Goal: Find specific page/section: Find specific page/section

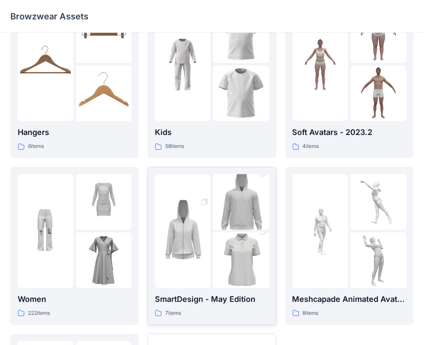
scroll to position [214, 0]
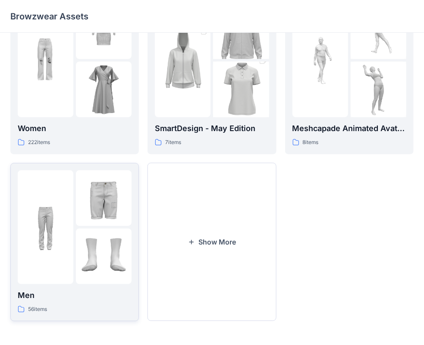
click at [85, 229] on img at bounding box center [104, 257] width 56 height 56
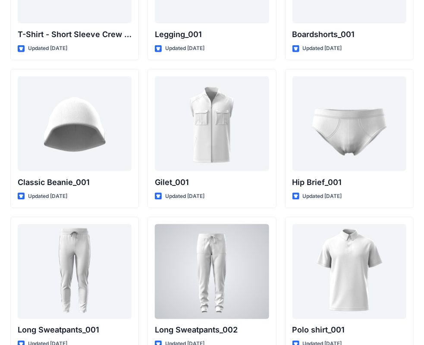
scroll to position [1552, 0]
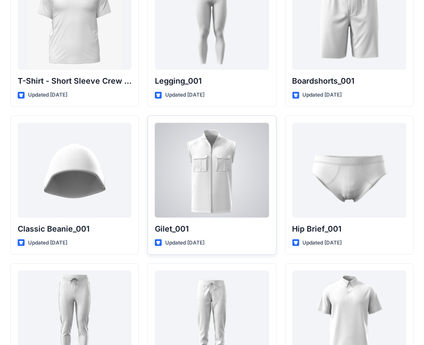
click at [226, 160] on div at bounding box center [212, 170] width 114 height 95
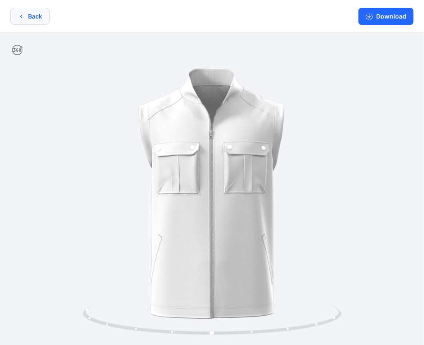
click at [27, 17] on button "Back" at bounding box center [29, 16] width 39 height 17
